Goal: Navigation & Orientation: Find specific page/section

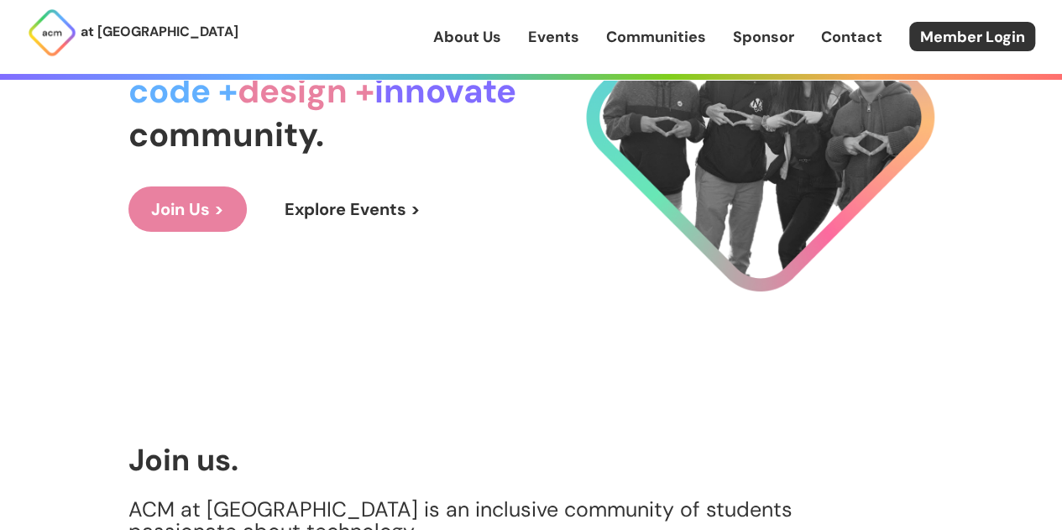
scroll to position [208, 0]
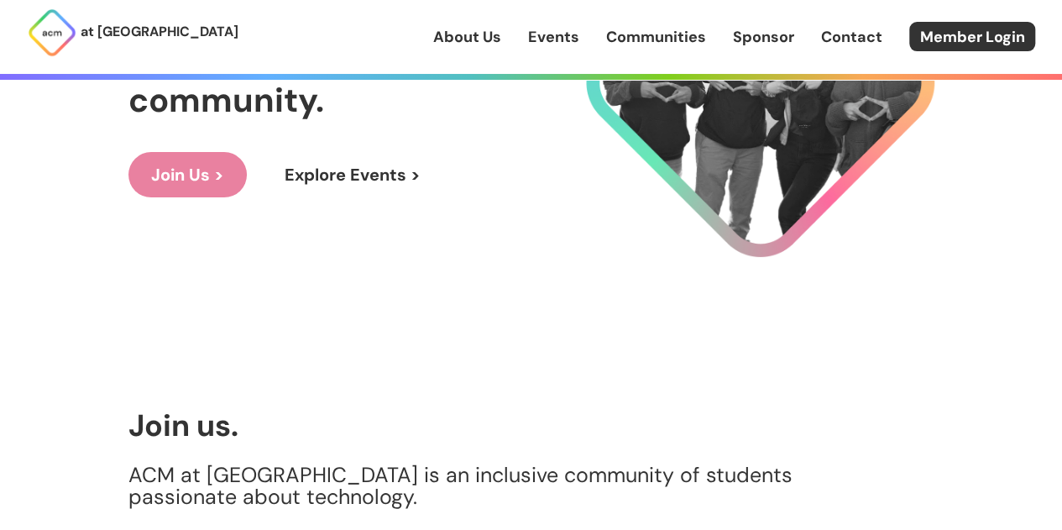
click at [329, 191] on link "Explore Events >" at bounding box center [352, 174] width 181 height 45
